Goal: Transaction & Acquisition: Purchase product/service

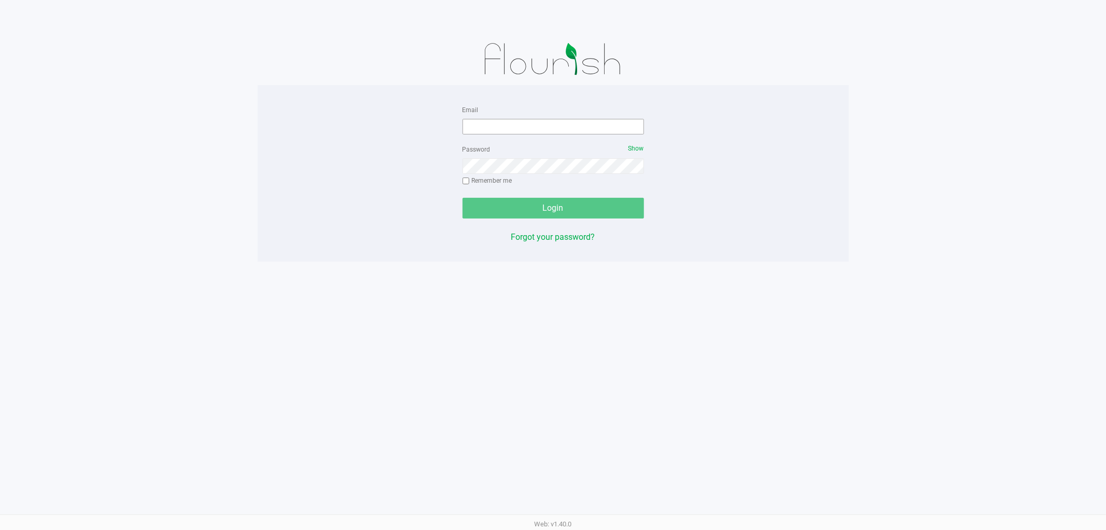
drag, startPoint x: 533, startPoint y: 114, endPoint x: 528, endPoint y: 119, distance: 7.0
click at [533, 114] on div "Email" at bounding box center [554, 118] width 182 height 31
click at [528, 119] on input "Email" at bounding box center [554, 127] width 182 height 16
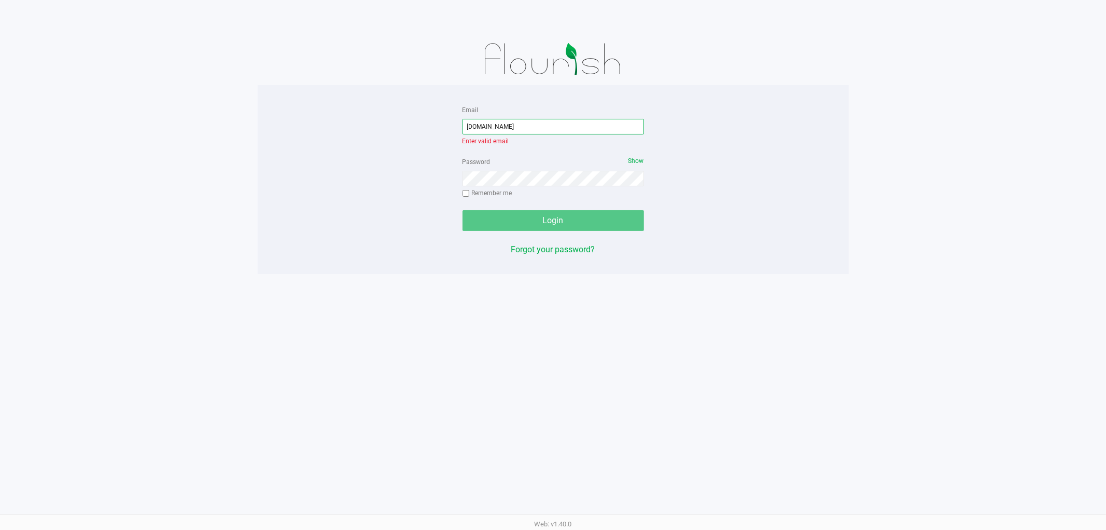
click at [493, 128] on input "edodich2liveparallel.com" at bounding box center [554, 127] width 182 height 16
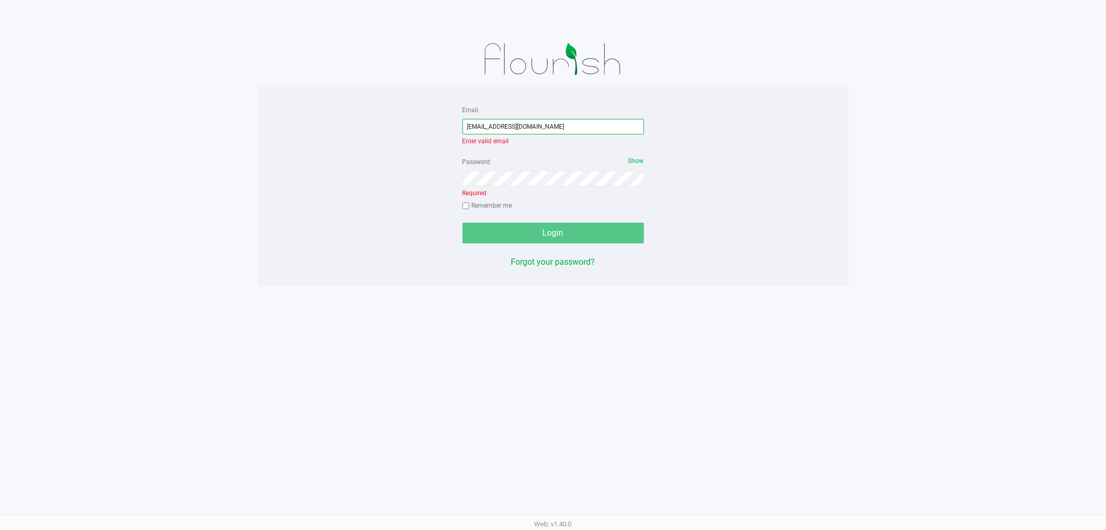
type input "edodich@liveparallel.com"
click at [527, 176] on div "Password Show Required Remember me" at bounding box center [554, 184] width 182 height 59
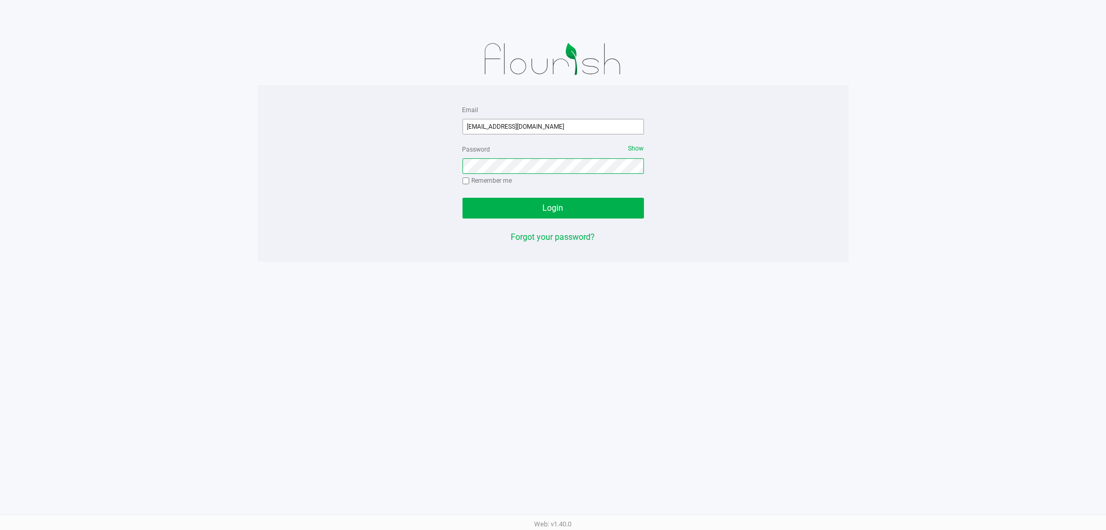
click at [463, 198] on button "Login" at bounding box center [554, 208] width 182 height 21
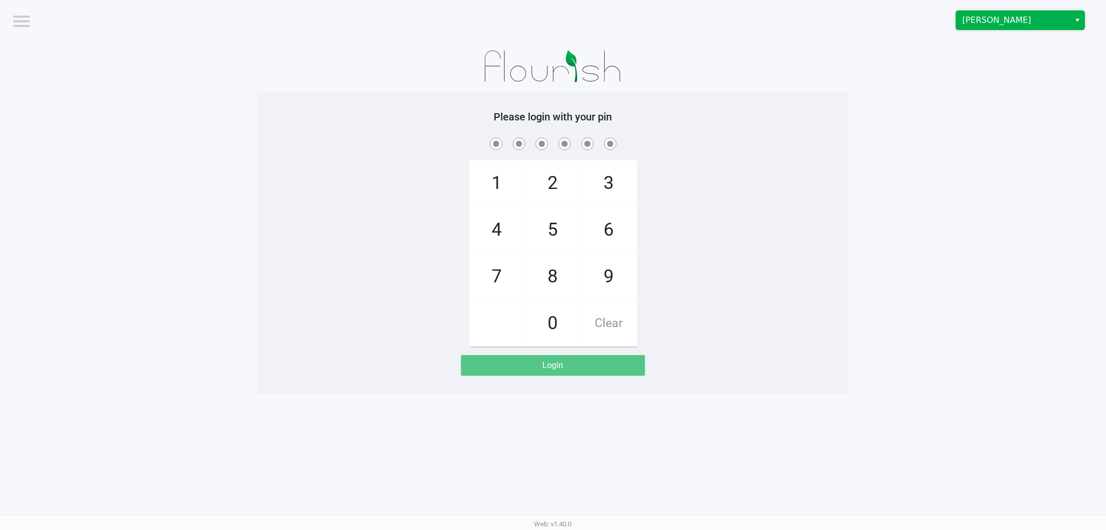
click at [976, 20] on span "Clermont WC" at bounding box center [1013, 20] width 101 height 12
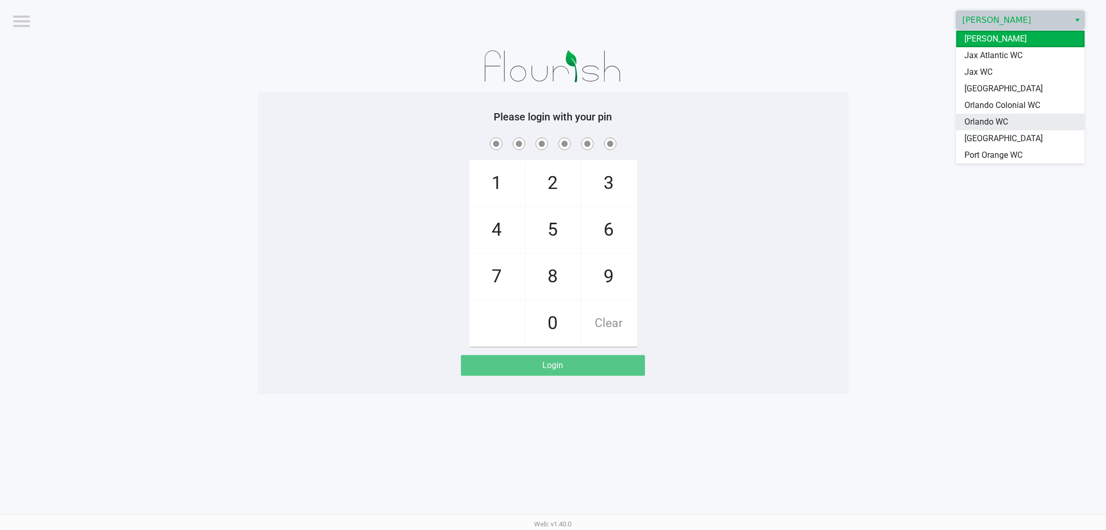
click at [978, 122] on span "Orlando WC" at bounding box center [987, 122] width 44 height 12
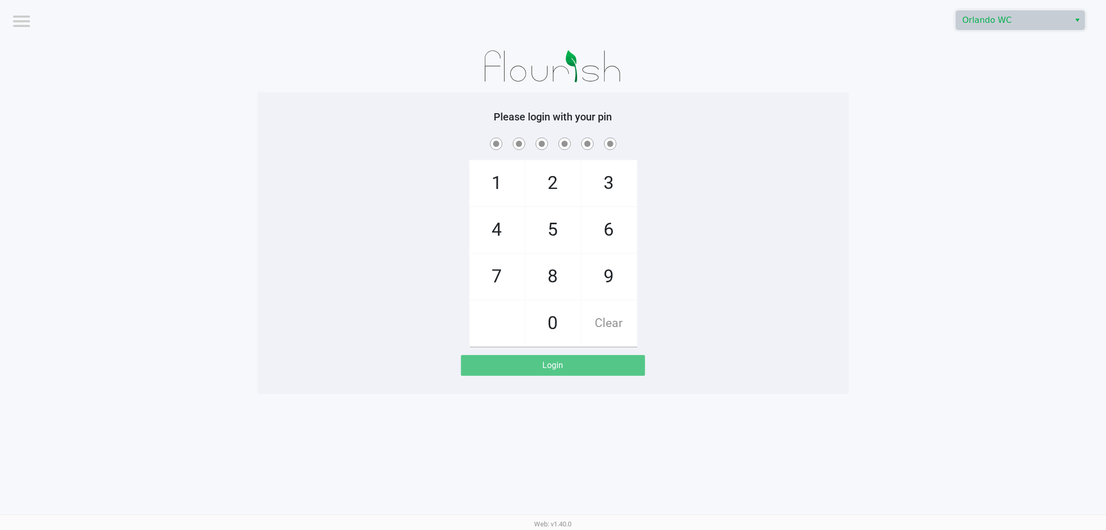
click at [944, 142] on app-pos-login-wrapper "Logout Orlando WC Please login with your pin 1 4 7 2 5 8 0 3 6 9 Clear Login" at bounding box center [553, 197] width 1106 height 394
checkbox input "true"
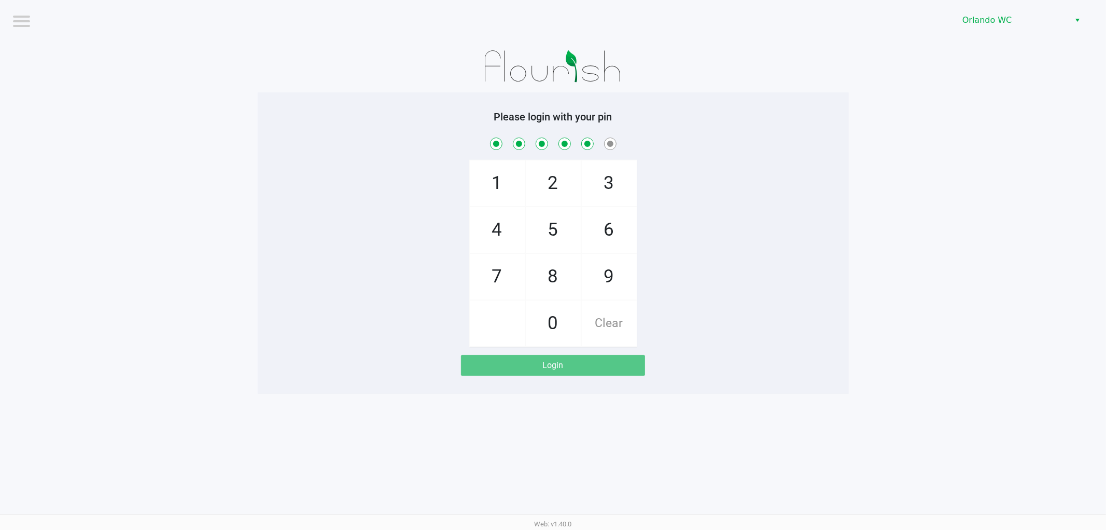
checkbox input "true"
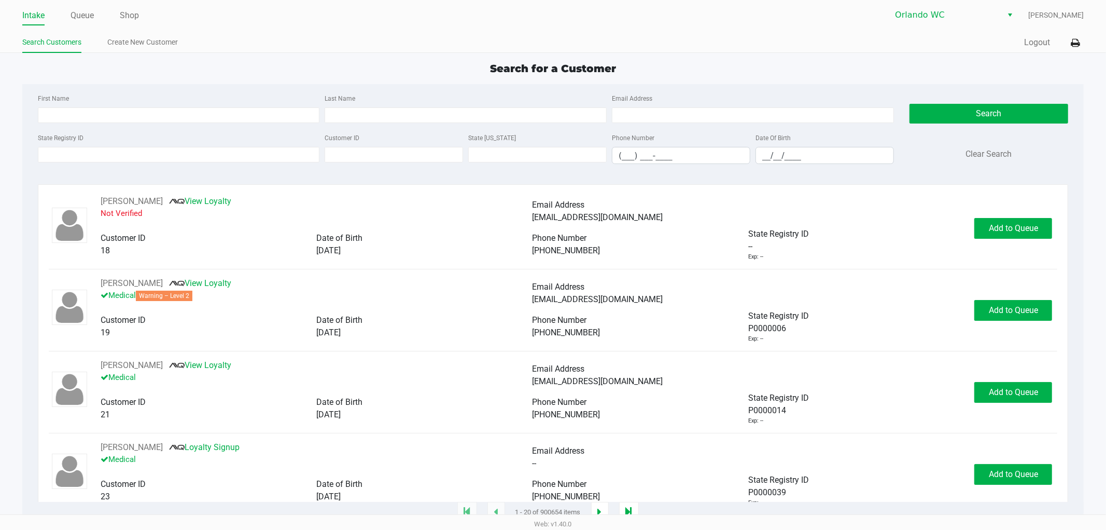
click at [174, 126] on div "First Name Last Name Email Address" at bounding box center [466, 111] width 862 height 39
click at [169, 116] on input "First Name" at bounding box center [179, 115] width 282 height 16
click at [78, 17] on link "Queue" at bounding box center [82, 15] width 23 height 15
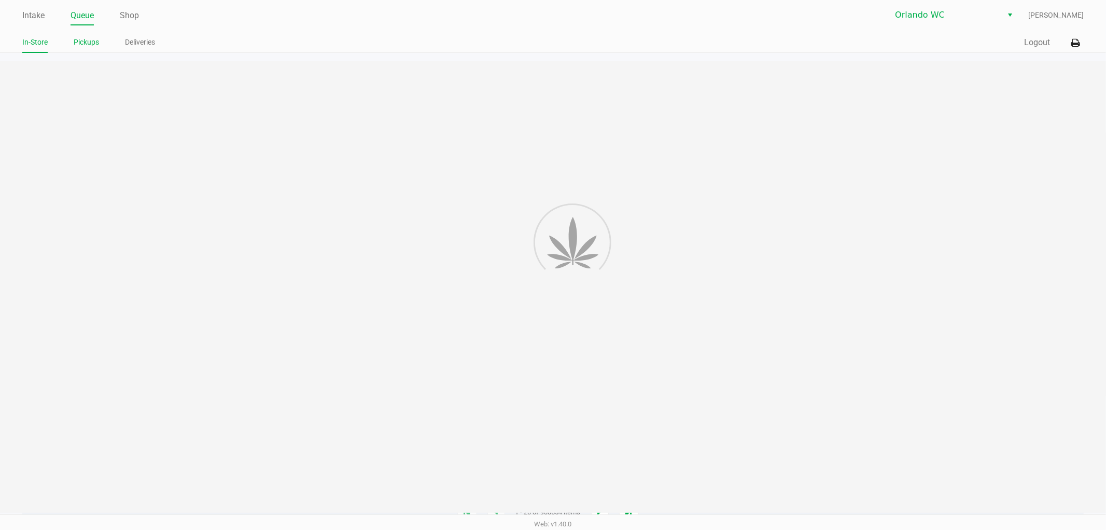
click at [76, 37] on link "Pickups" at bounding box center [86, 42] width 25 height 13
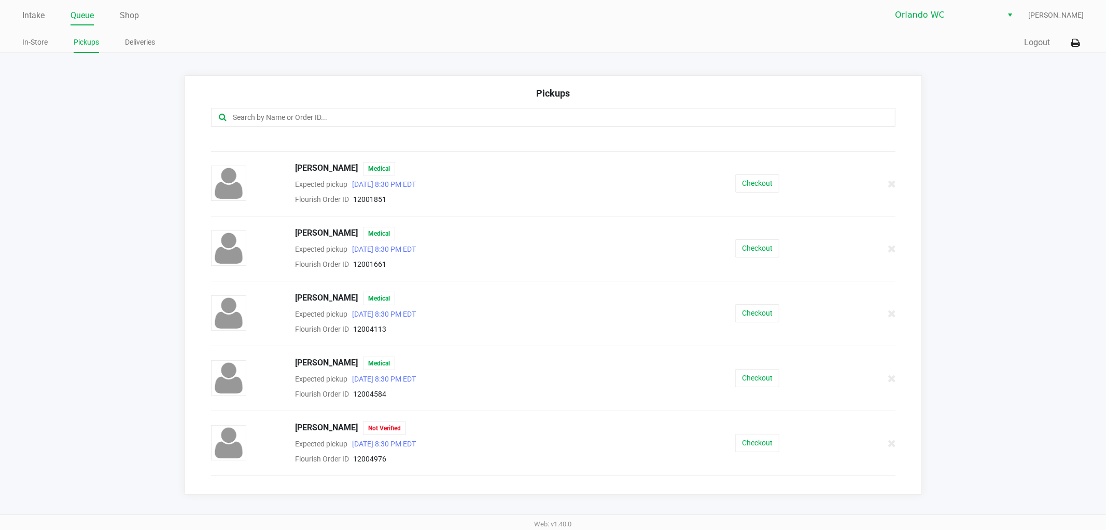
scroll to position [169, 0]
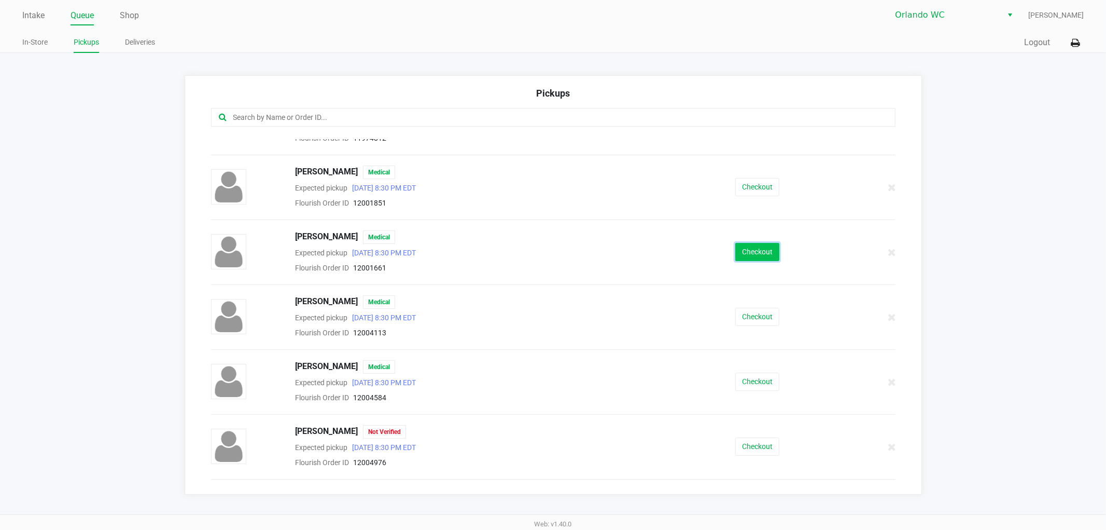
click at [760, 256] on button "Checkout" at bounding box center [757, 252] width 44 height 18
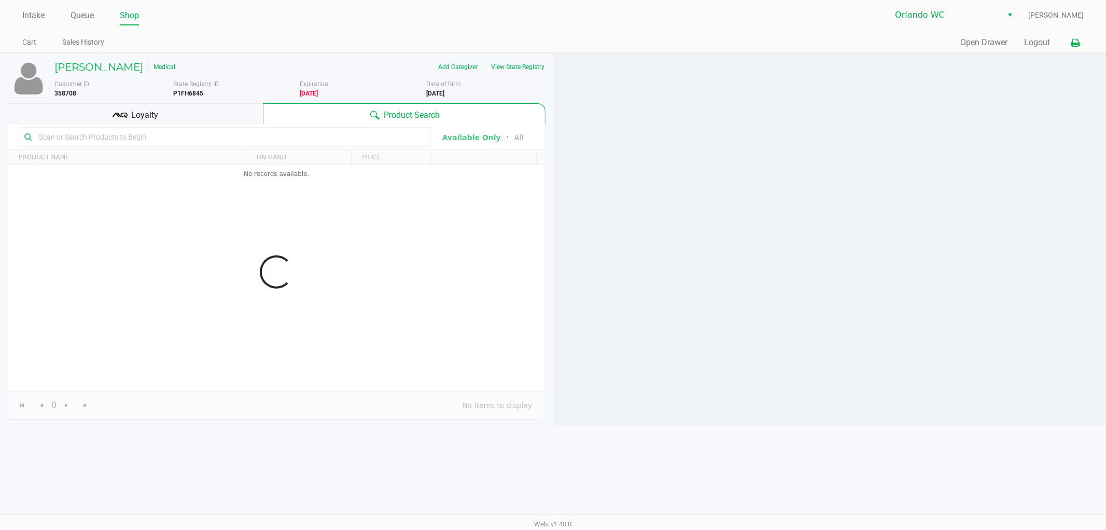
click at [1081, 40] on button at bounding box center [1075, 42] width 17 height 19
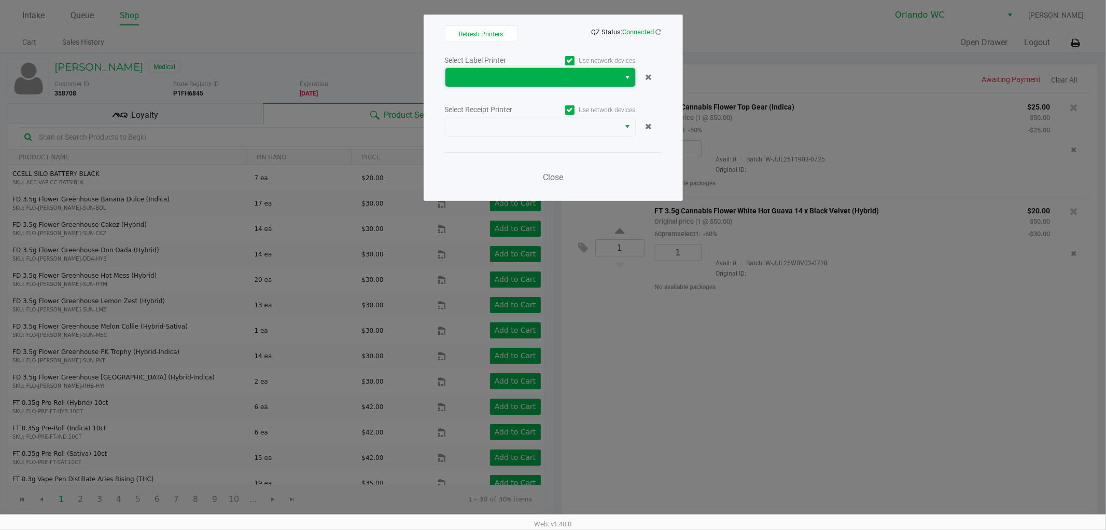
click at [486, 87] on kendo-dropdownlist at bounding box center [540, 77] width 191 height 20
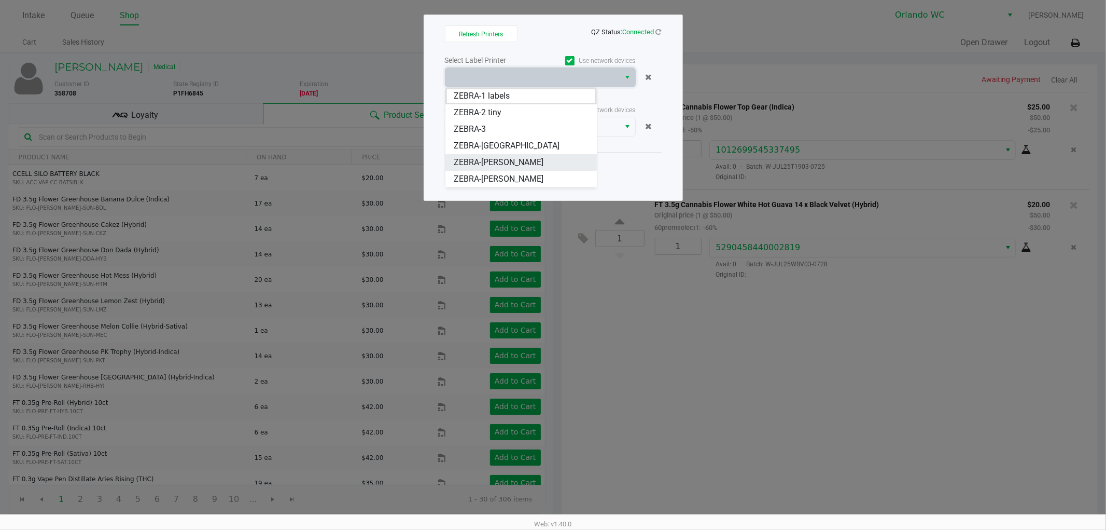
click at [500, 161] on span "ZEBRA-RODNEY-ATKINS" at bounding box center [499, 162] width 90 height 12
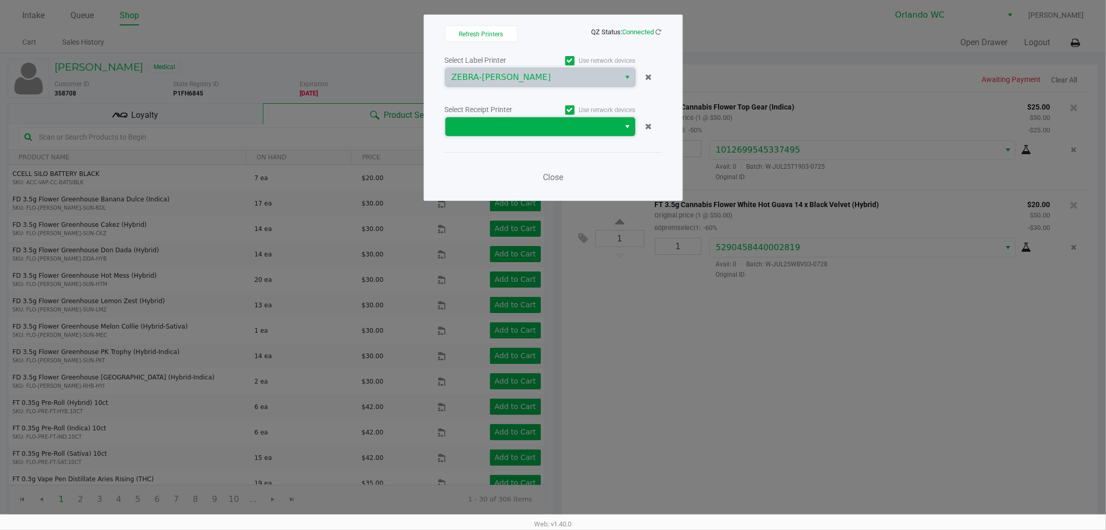
click at [509, 130] on span at bounding box center [533, 126] width 162 height 12
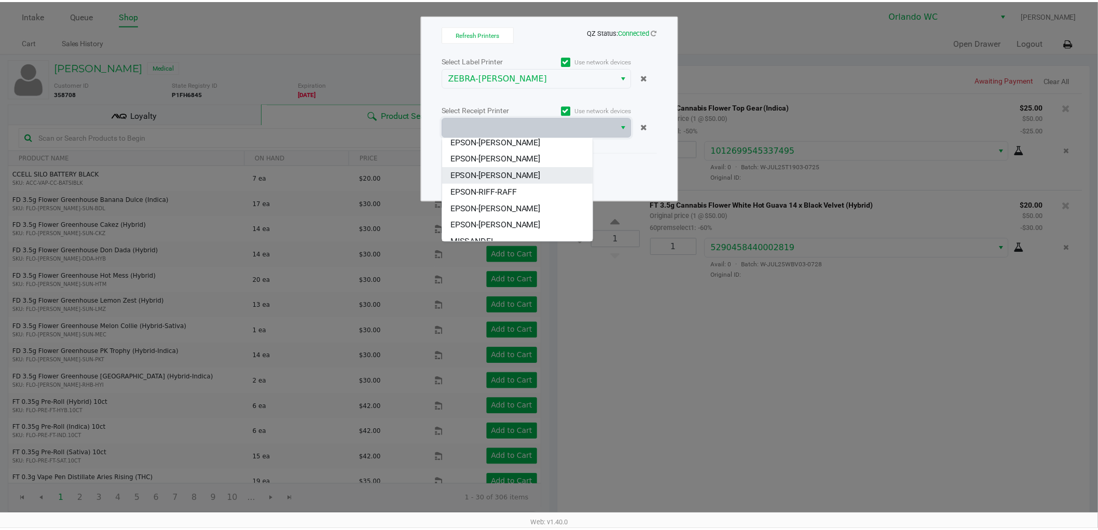
scroll to position [58, 0]
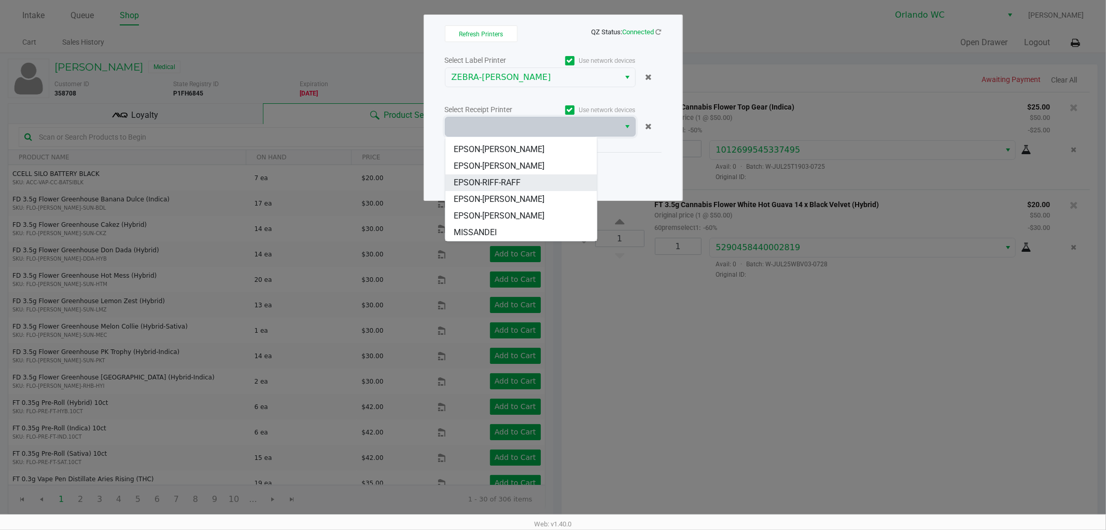
click at [506, 190] on li "EPSON-RIFF-RAFF" at bounding box center [521, 182] width 151 height 17
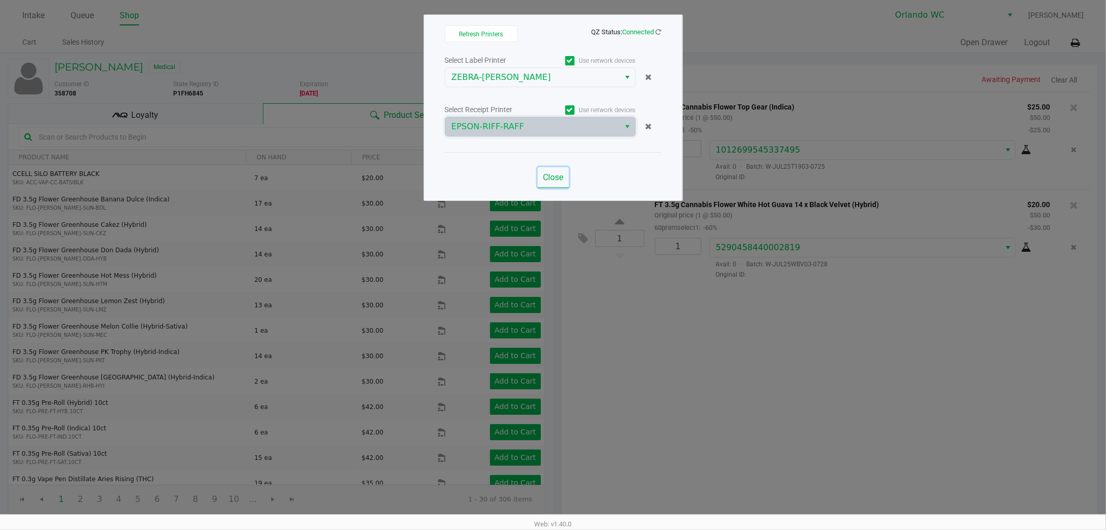
click at [539, 176] on button "Close" at bounding box center [553, 177] width 31 height 21
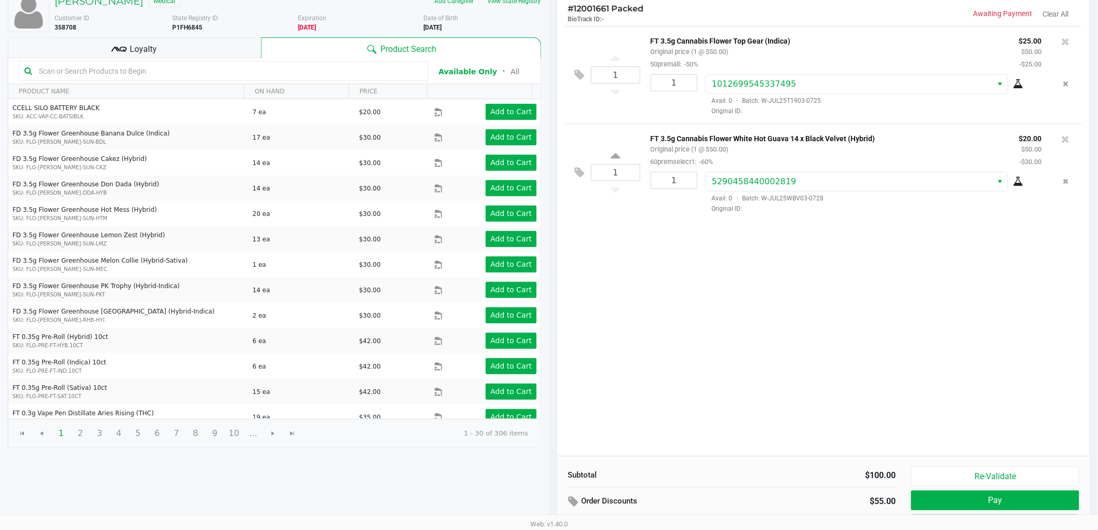
scroll to position [107, 0]
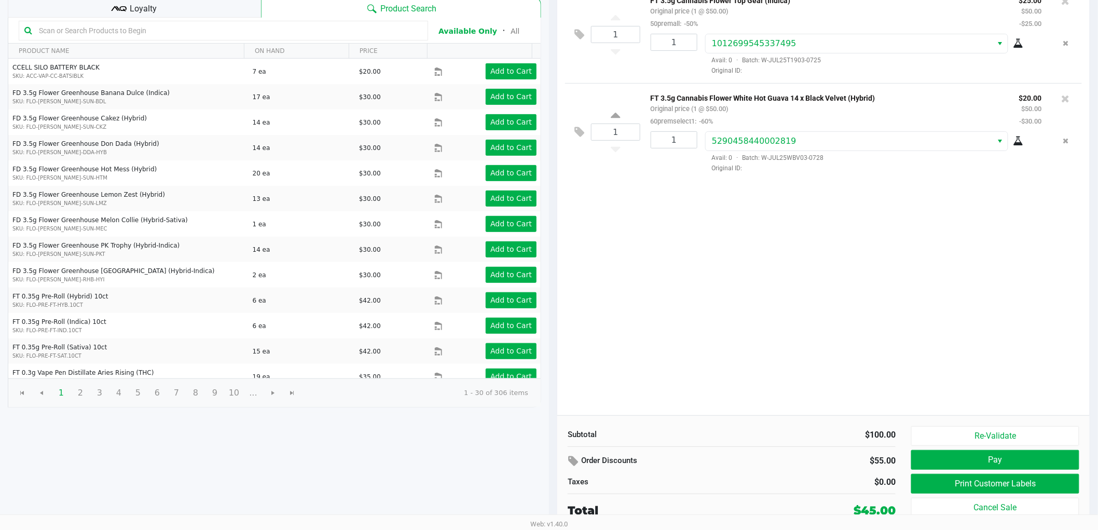
click at [1087, 432] on div "Subtotal $100.00 Order Discounts $55.00 Taxes $0.00 Total $45.00 Re-Validate Pa…" at bounding box center [823, 472] width 532 height 114
click at [1069, 429] on button "Re-Validate" at bounding box center [995, 436] width 168 height 20
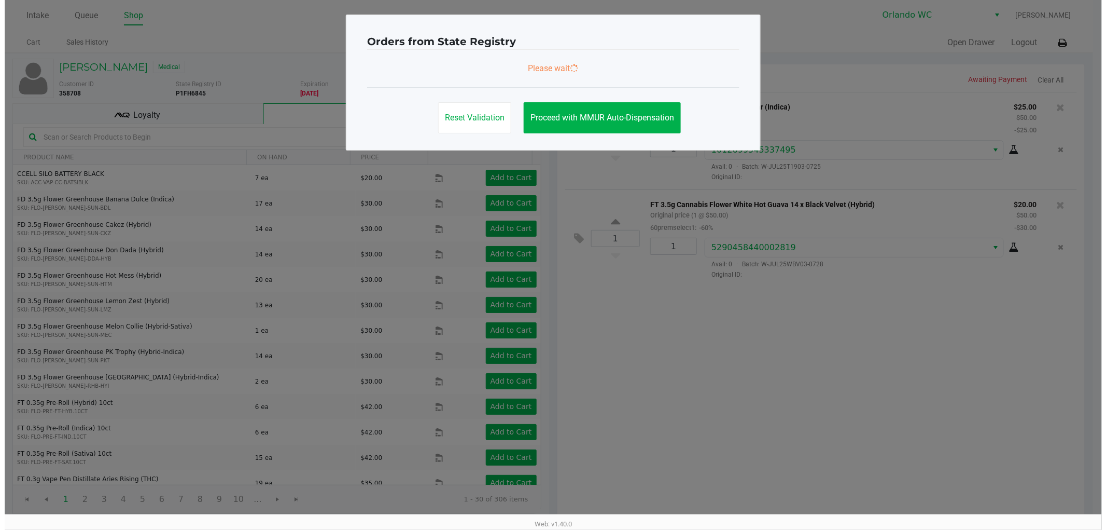
scroll to position [0, 0]
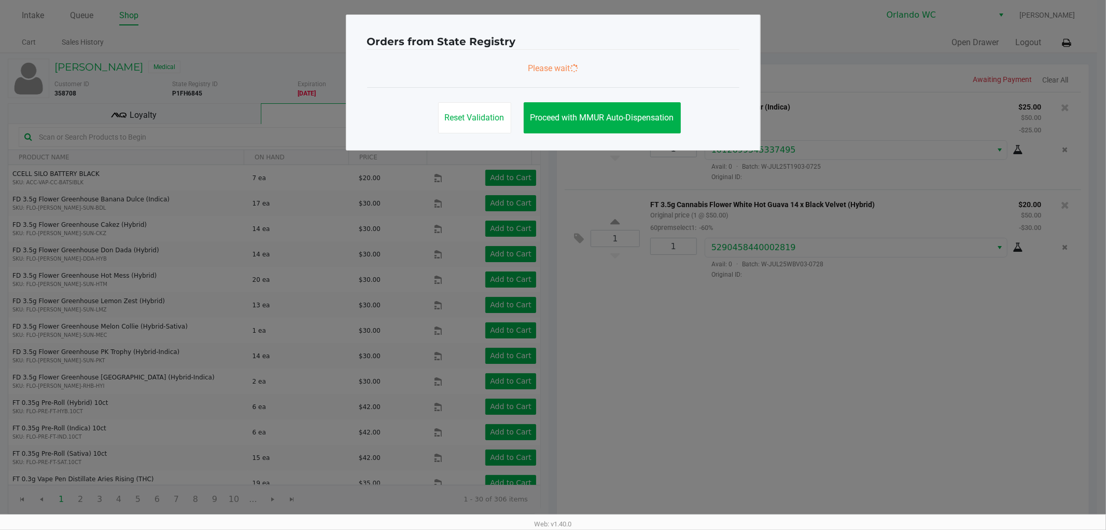
click at [1036, 488] on ngb-modal-window "Orders from State Registry Please wait Reset Validation Proceed with MMUR Auto-…" at bounding box center [553, 265] width 1106 height 530
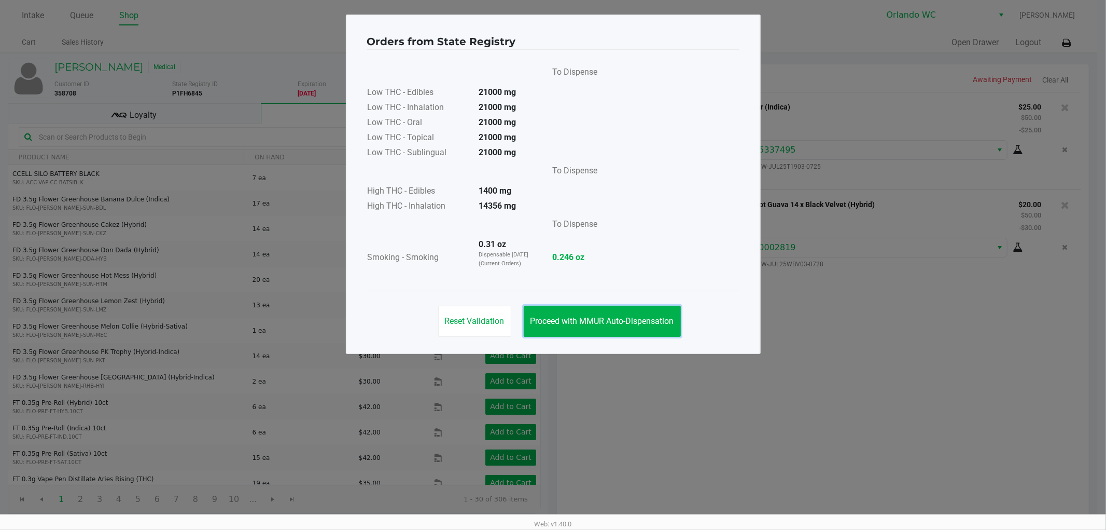
click at [665, 323] on span "Proceed with MMUR Auto-Dispensation" at bounding box center [603, 321] width 144 height 10
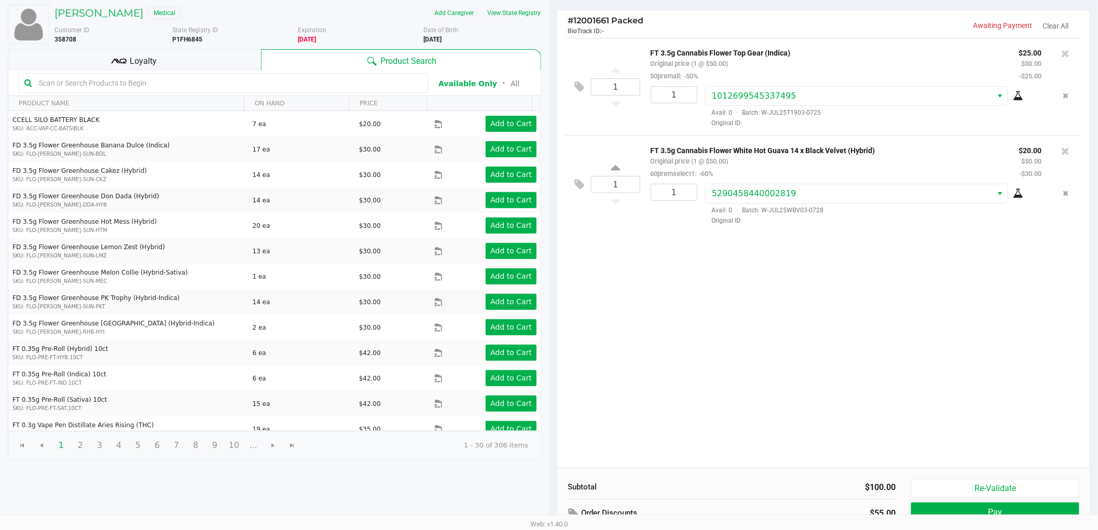
scroll to position [107, 0]
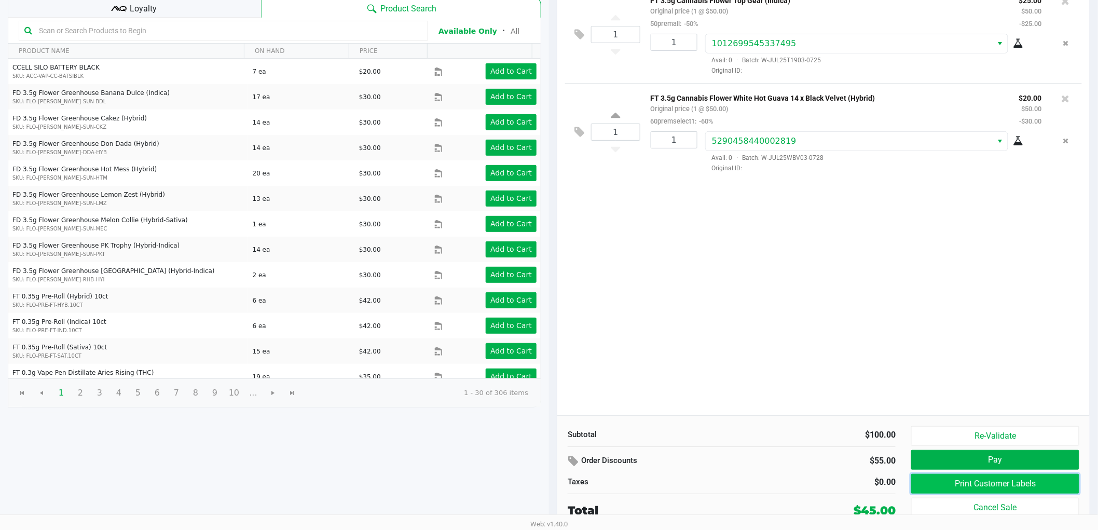
click at [921, 480] on button "Print Customer Labels" at bounding box center [995, 484] width 168 height 20
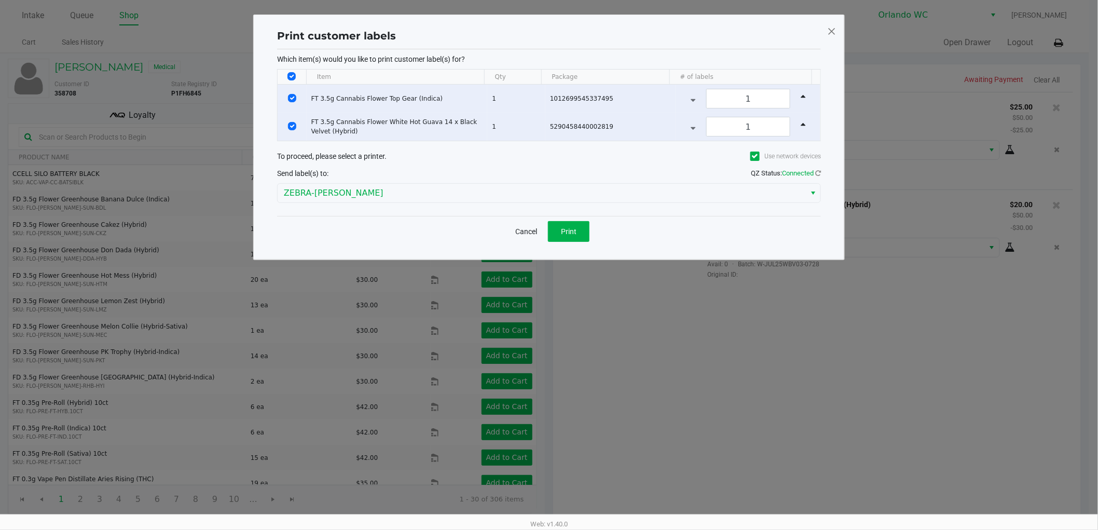
scroll to position [0, 0]
click at [596, 238] on div "Cancel Print" at bounding box center [554, 231] width 544 height 31
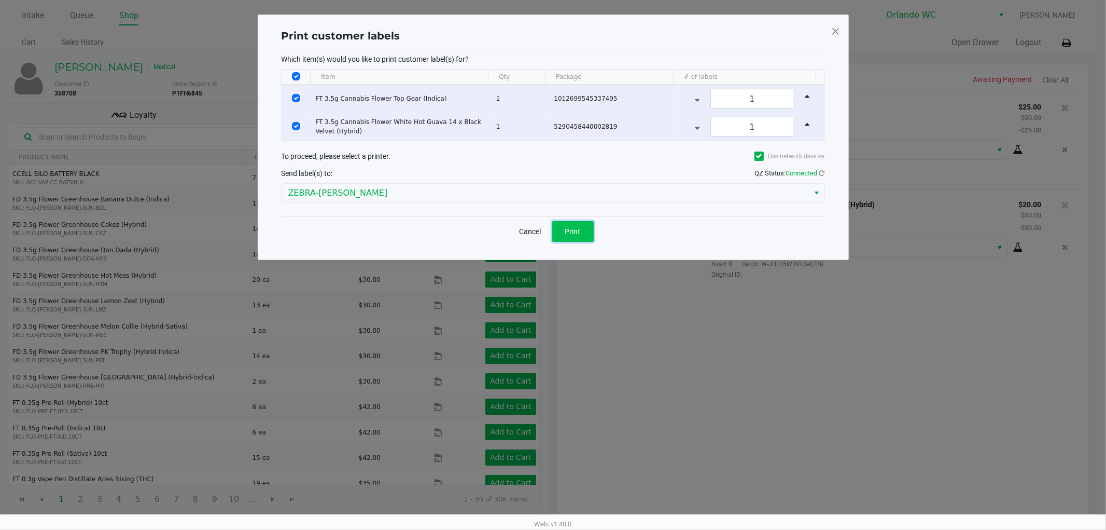
click at [575, 234] on span "Print" at bounding box center [573, 231] width 16 height 8
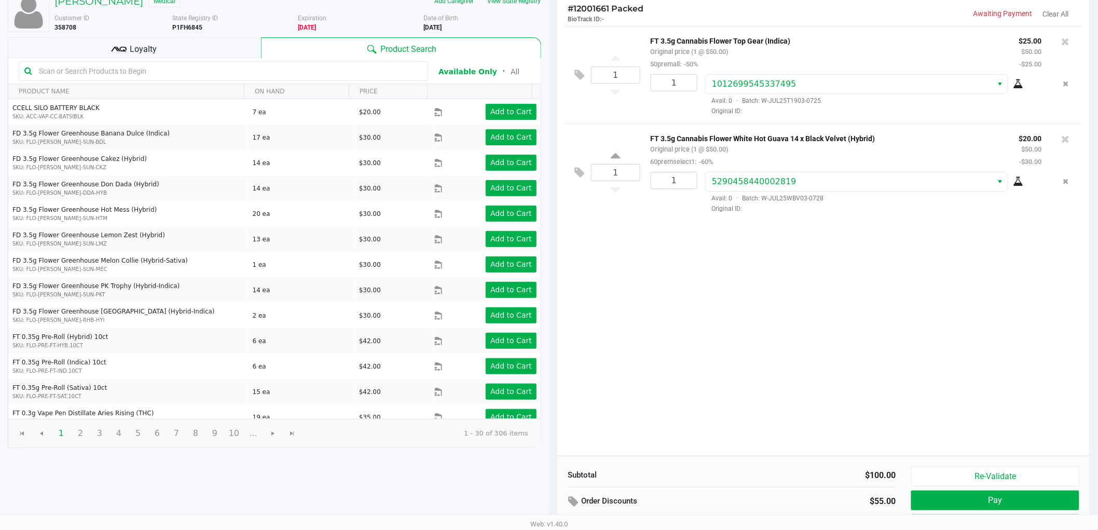
scroll to position [107, 0]
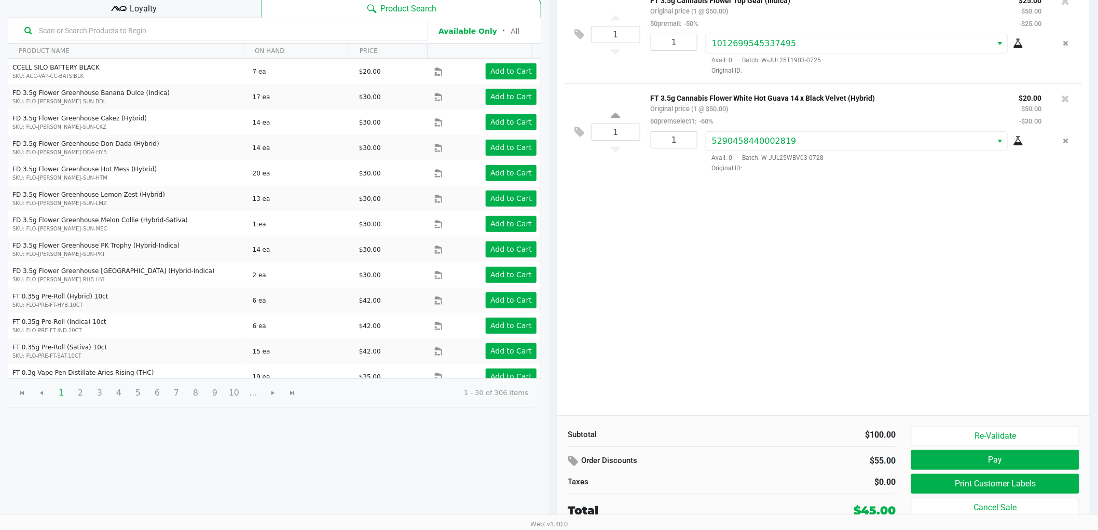
click at [980, 423] on div "Subtotal $100.00 Order Discounts $55.00 Taxes $0.00 Total $45.00 Re-Validate Pa…" at bounding box center [823, 472] width 532 height 114
click at [980, 427] on button "Re-Validate" at bounding box center [995, 436] width 168 height 20
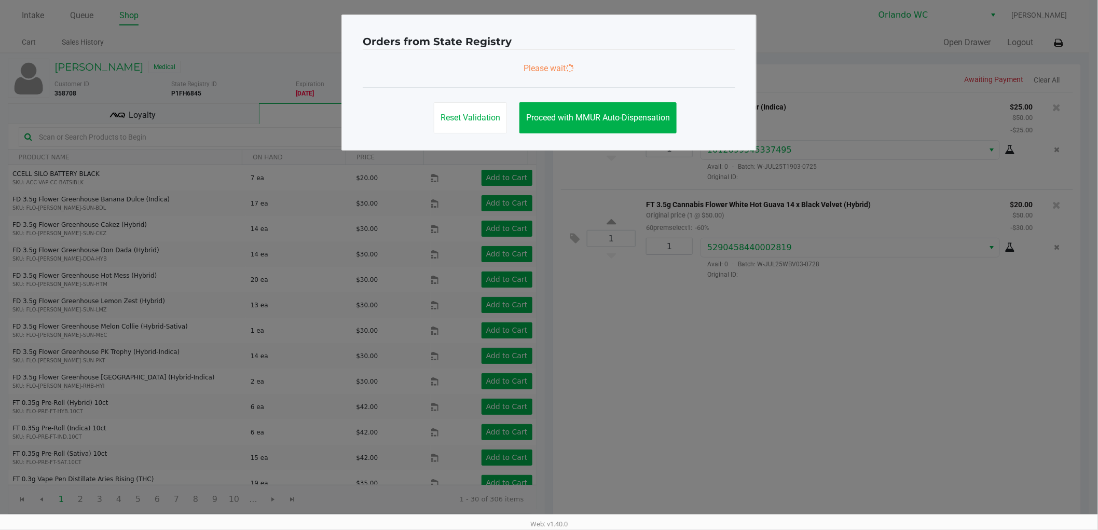
scroll to position [0, 0]
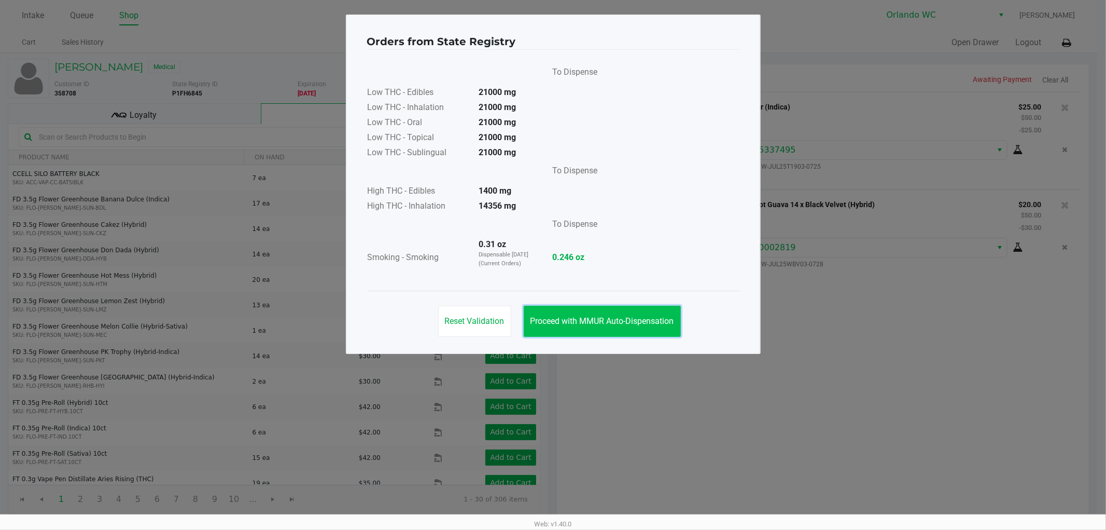
click at [650, 309] on button "Proceed with MMUR Auto-Dispensation" at bounding box center [602, 321] width 157 height 31
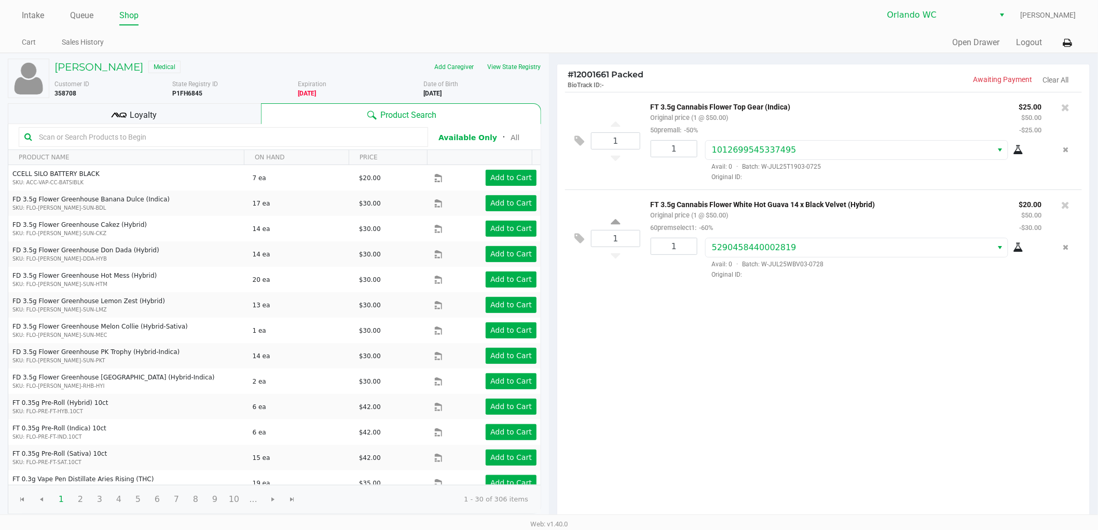
click at [216, 124] on kendo-grid-toolbar "Available Only ᛫ All" at bounding box center [274, 137] width 532 height 26
click at [147, 116] on span "Loyalty" at bounding box center [143, 115] width 27 height 12
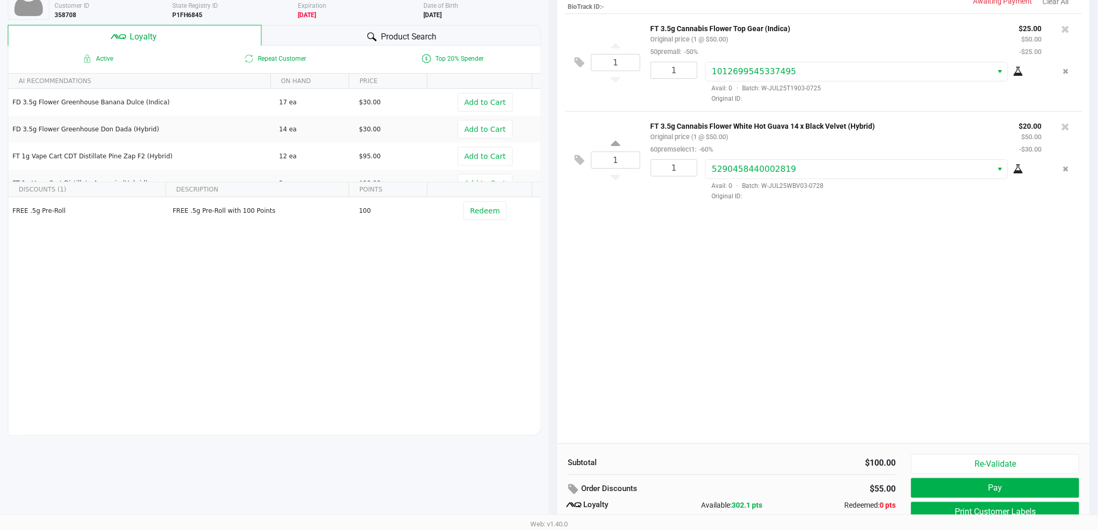
scroll to position [119, 0]
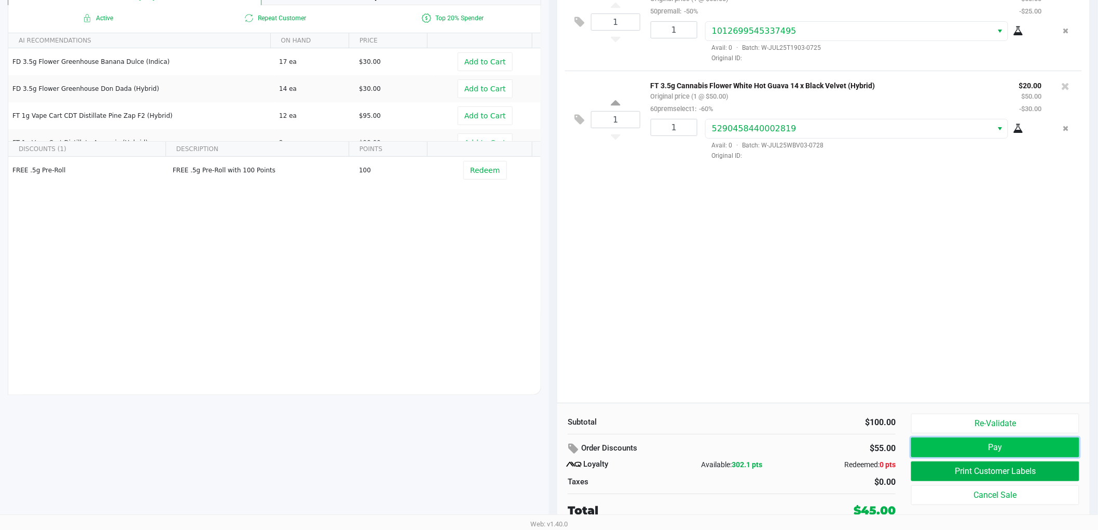
click at [946, 452] on button "Pay" at bounding box center [995, 447] width 168 height 20
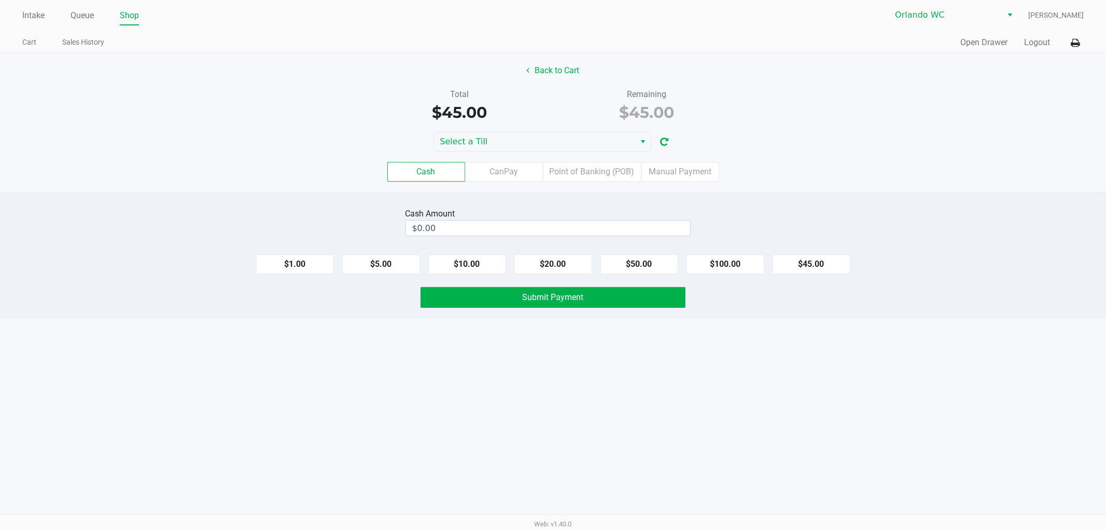
click at [832, 262] on button "$45.00" at bounding box center [812, 264] width 78 height 20
type input "$45.00"
click at [654, 303] on button "Submit Payment" at bounding box center [553, 297] width 265 height 21
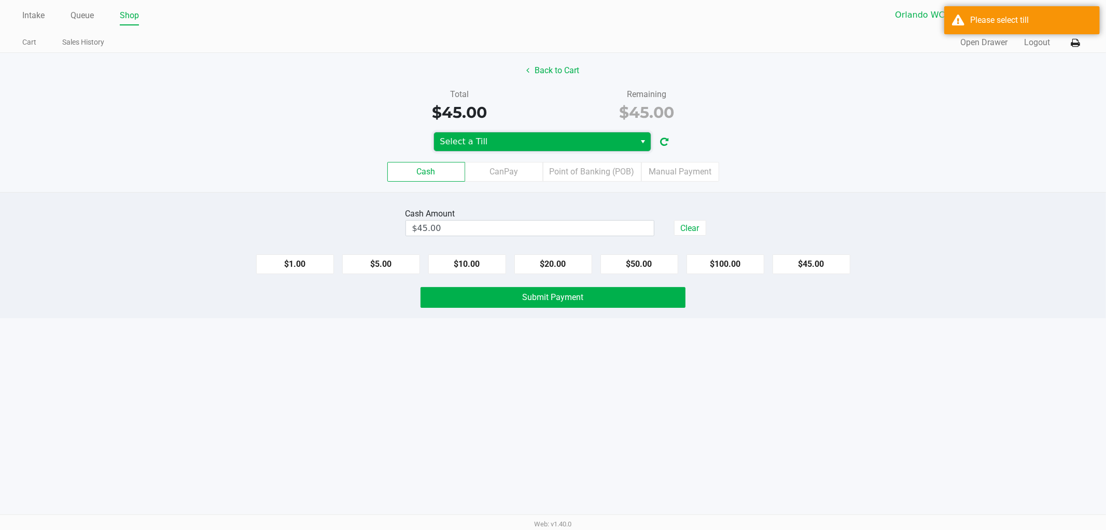
click at [564, 149] on span "Select a Till" at bounding box center [535, 141] width 202 height 19
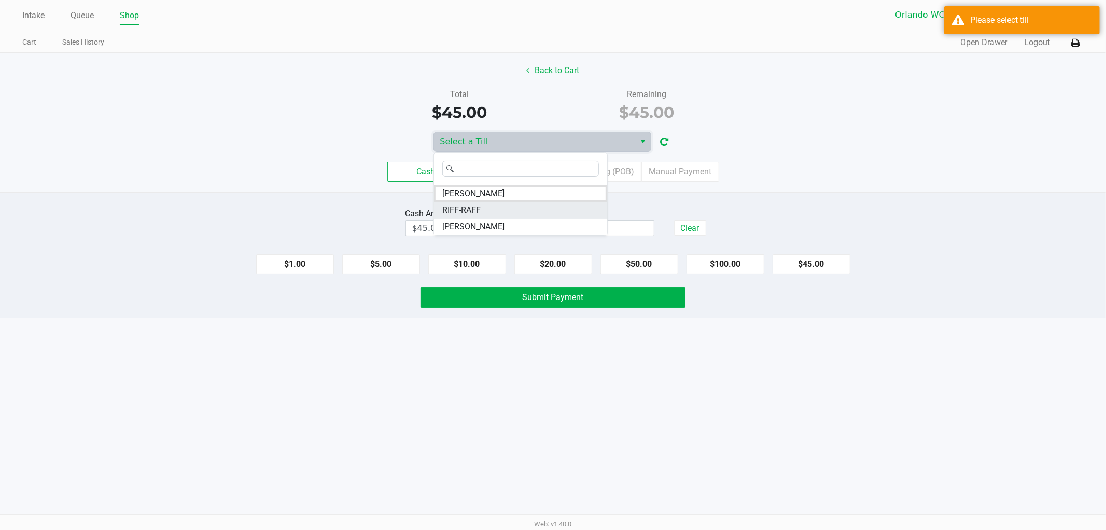
click at [496, 204] on li "RIFF-RAFF" at bounding box center [520, 210] width 173 height 17
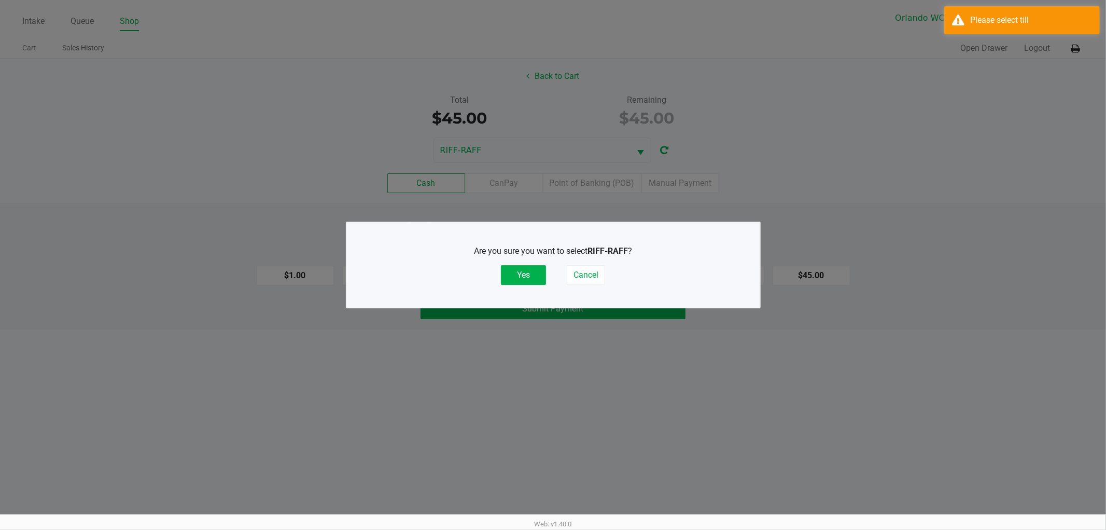
click at [543, 276] on button "Yes" at bounding box center [523, 275] width 45 height 20
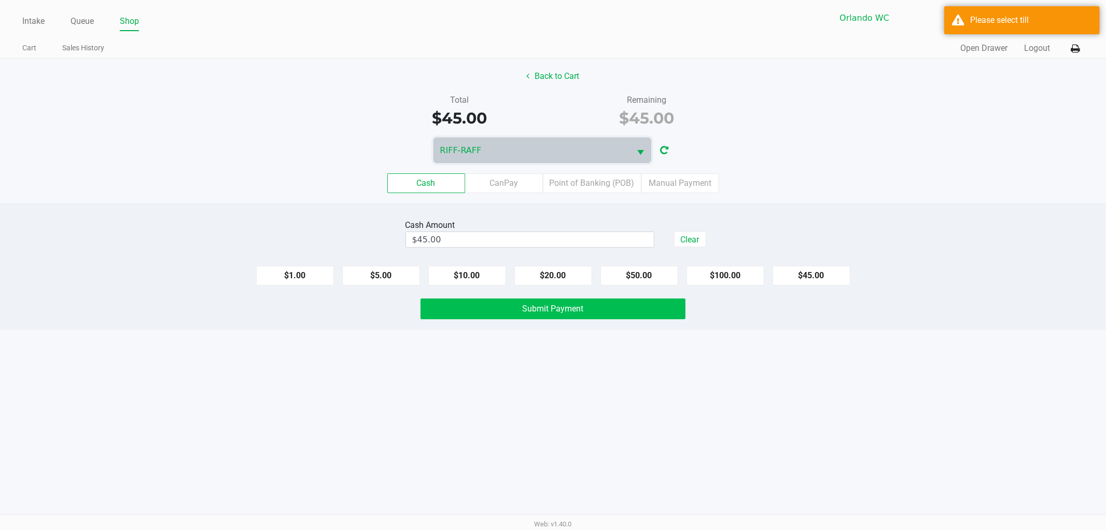
click at [586, 310] on button "Submit Payment" at bounding box center [553, 308] width 265 height 21
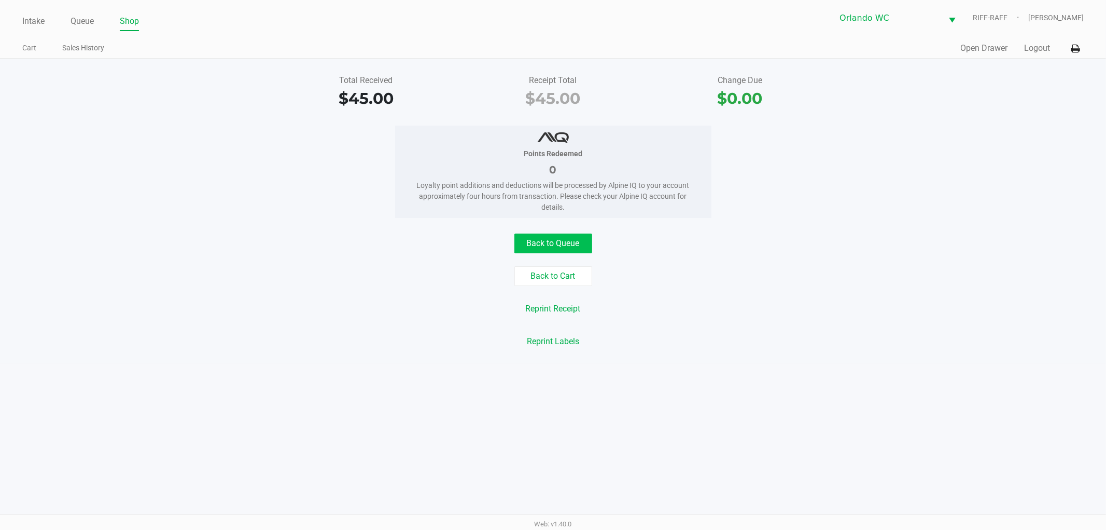
click at [556, 238] on button "Back to Queue" at bounding box center [554, 243] width 78 height 20
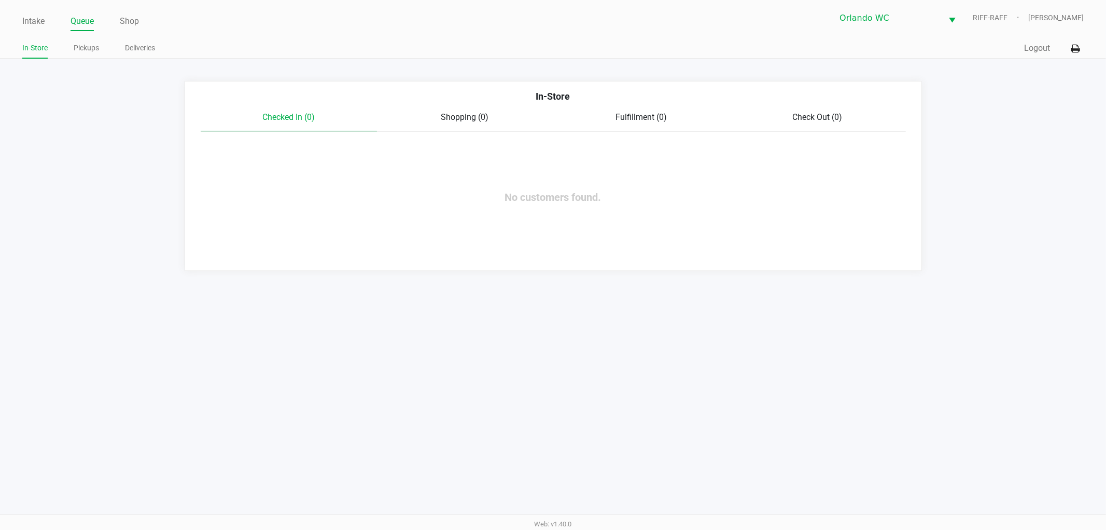
click at [1031, 45] on button "Logout" at bounding box center [1037, 48] width 26 height 12
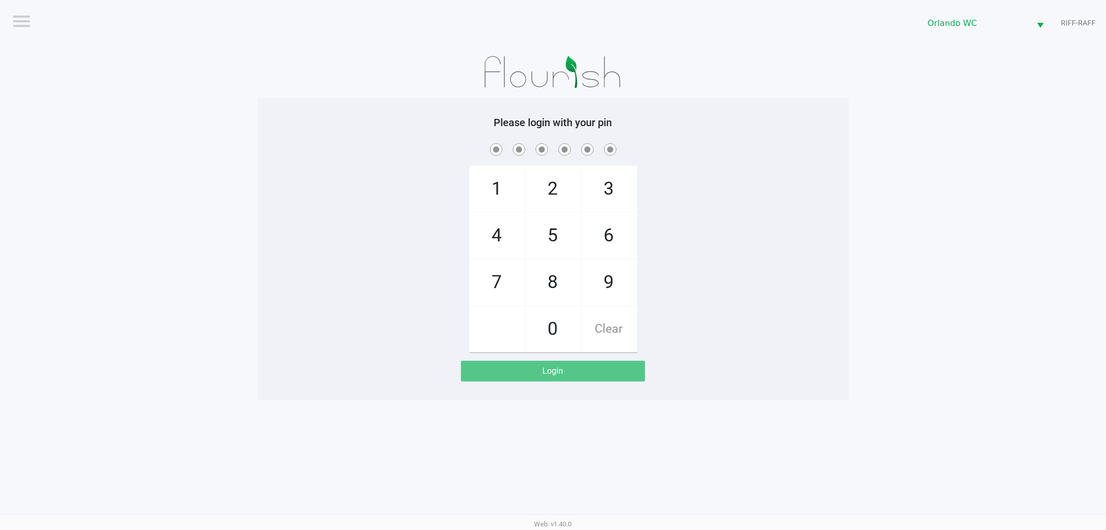
click at [826, 241] on div "1 4 7 2 5 8 0 3 6 9 Clear" at bounding box center [553, 246] width 591 height 211
